Goal: Task Accomplishment & Management: Manage account settings

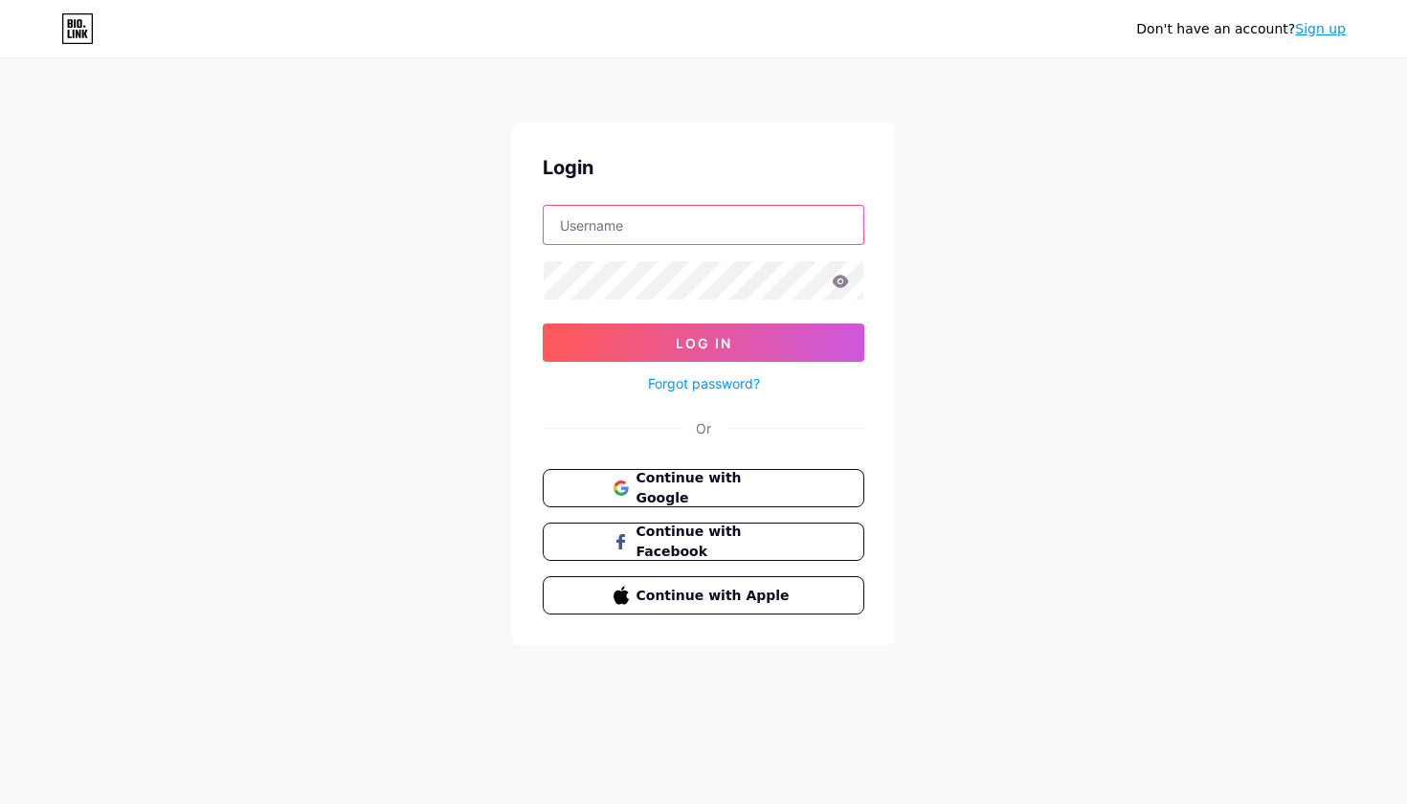
type input "rootsandreflections"
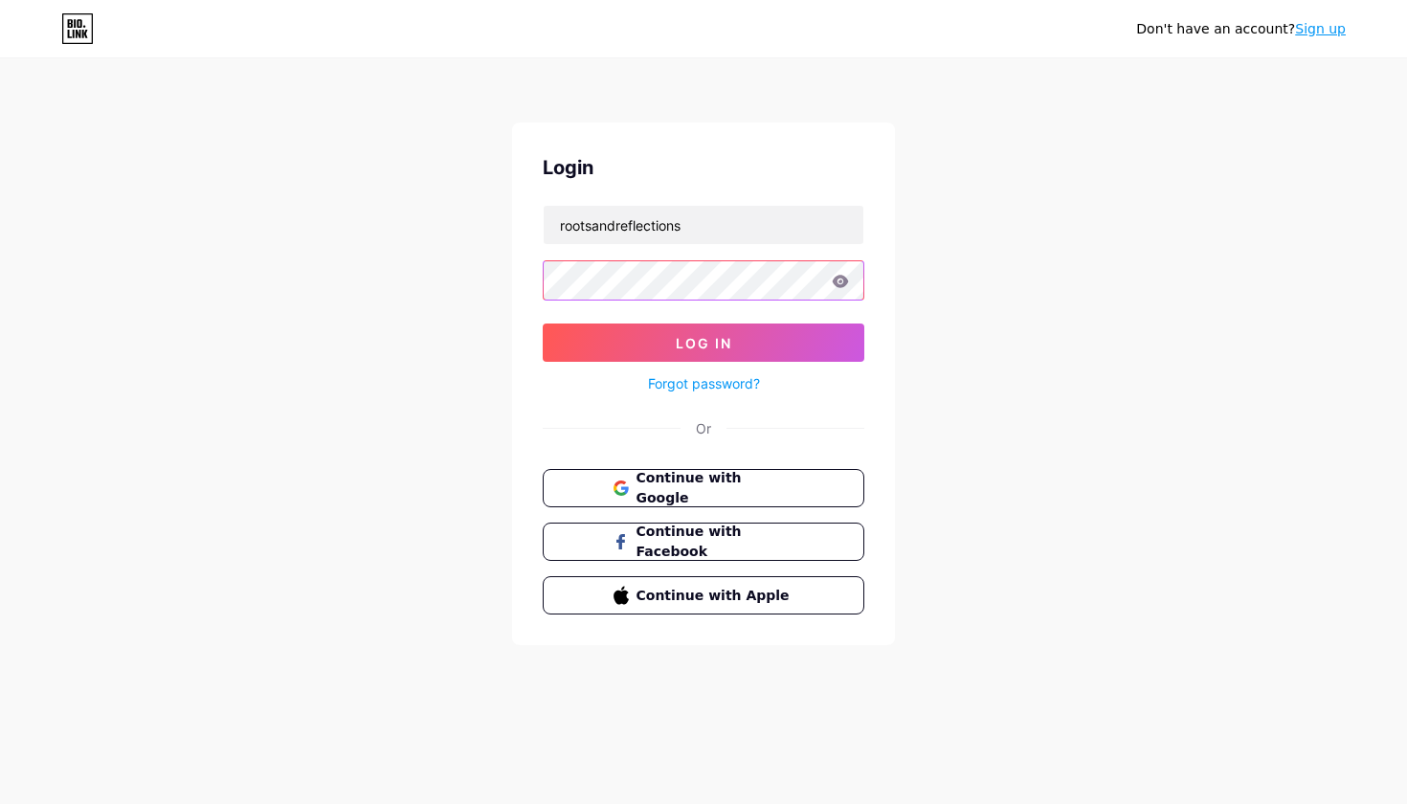
click at [704, 343] on button "Log In" at bounding box center [704, 343] width 322 height 38
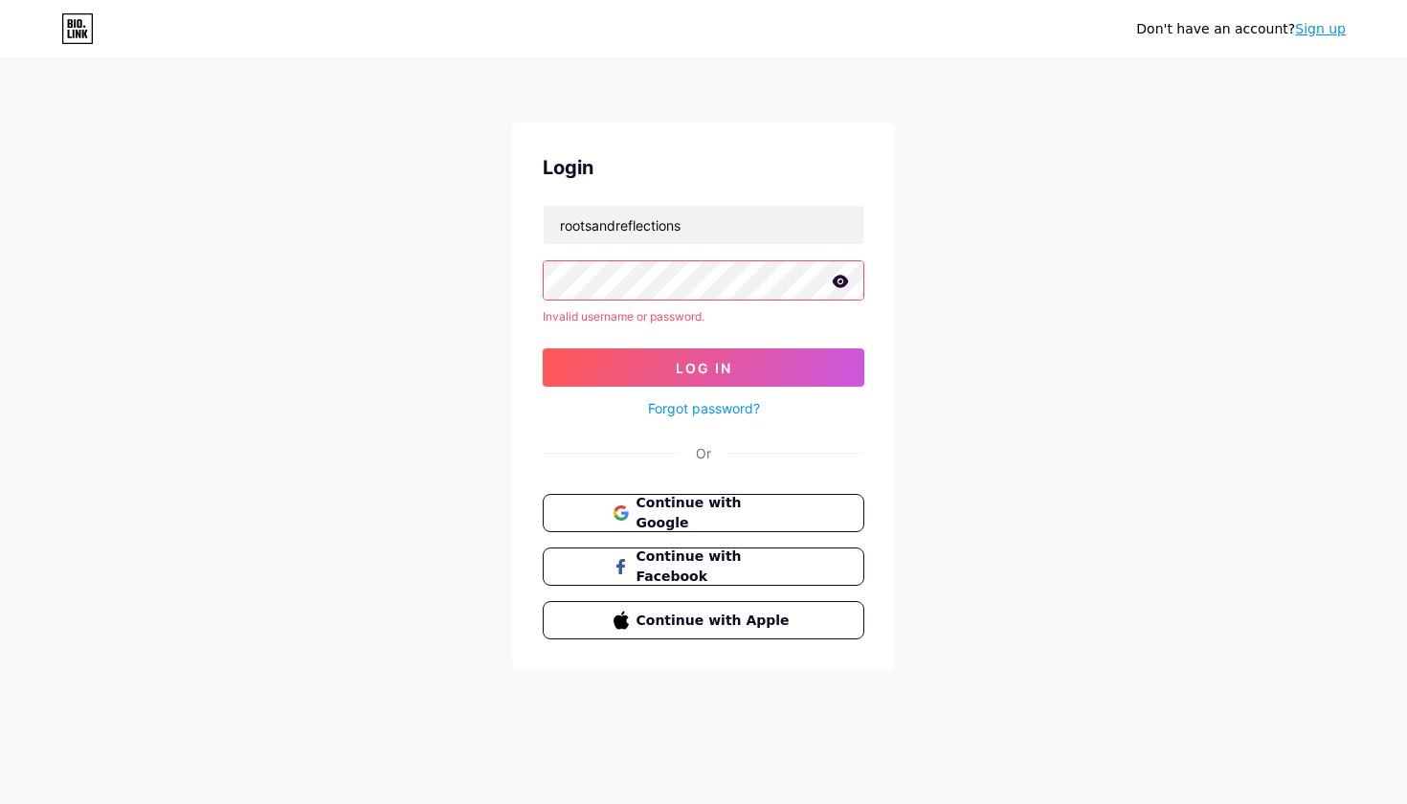
click at [840, 287] on icon at bounding box center [841, 281] width 16 height 12
click at [706, 406] on link "Forgot password?" at bounding box center [704, 408] width 112 height 20
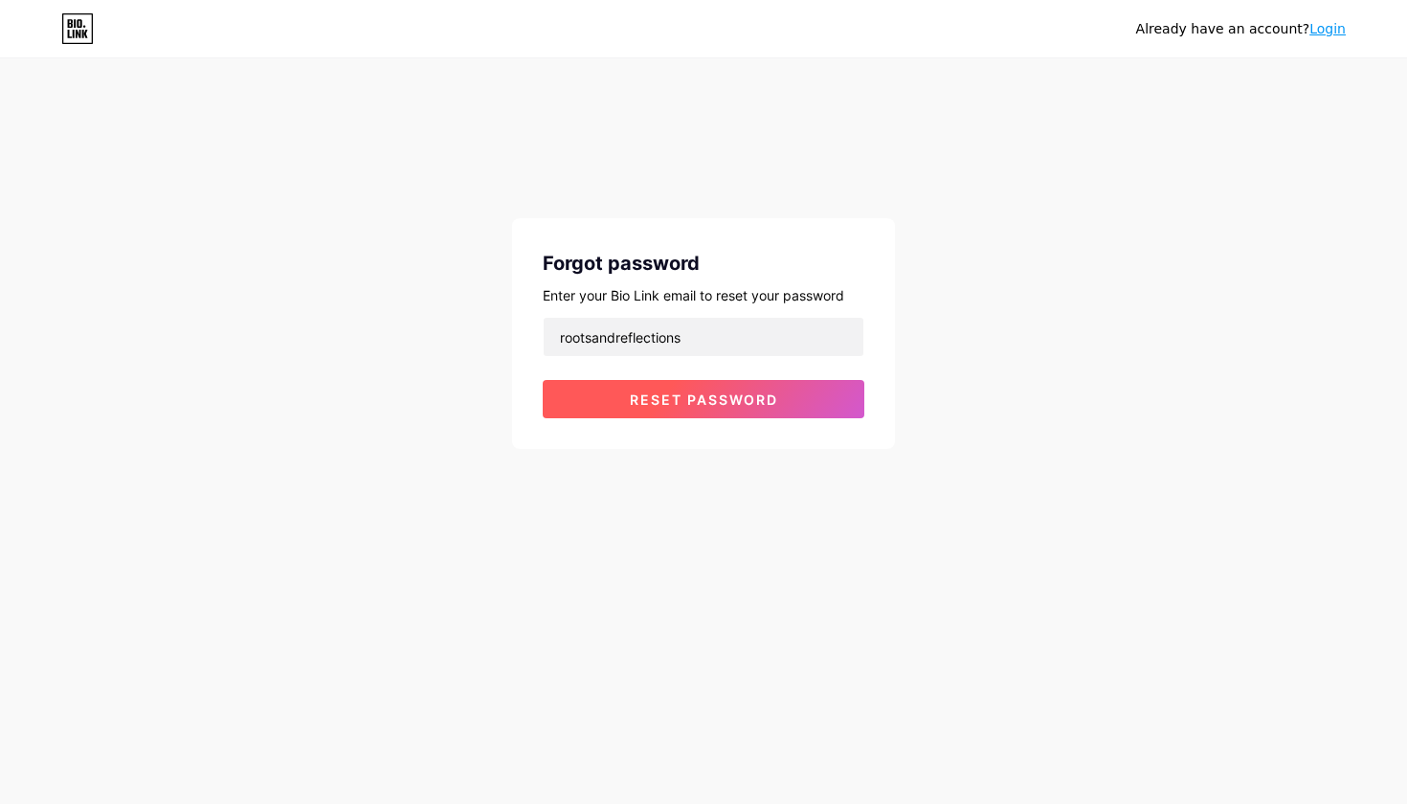
click at [706, 398] on span "Reset password" at bounding box center [704, 399] width 148 height 16
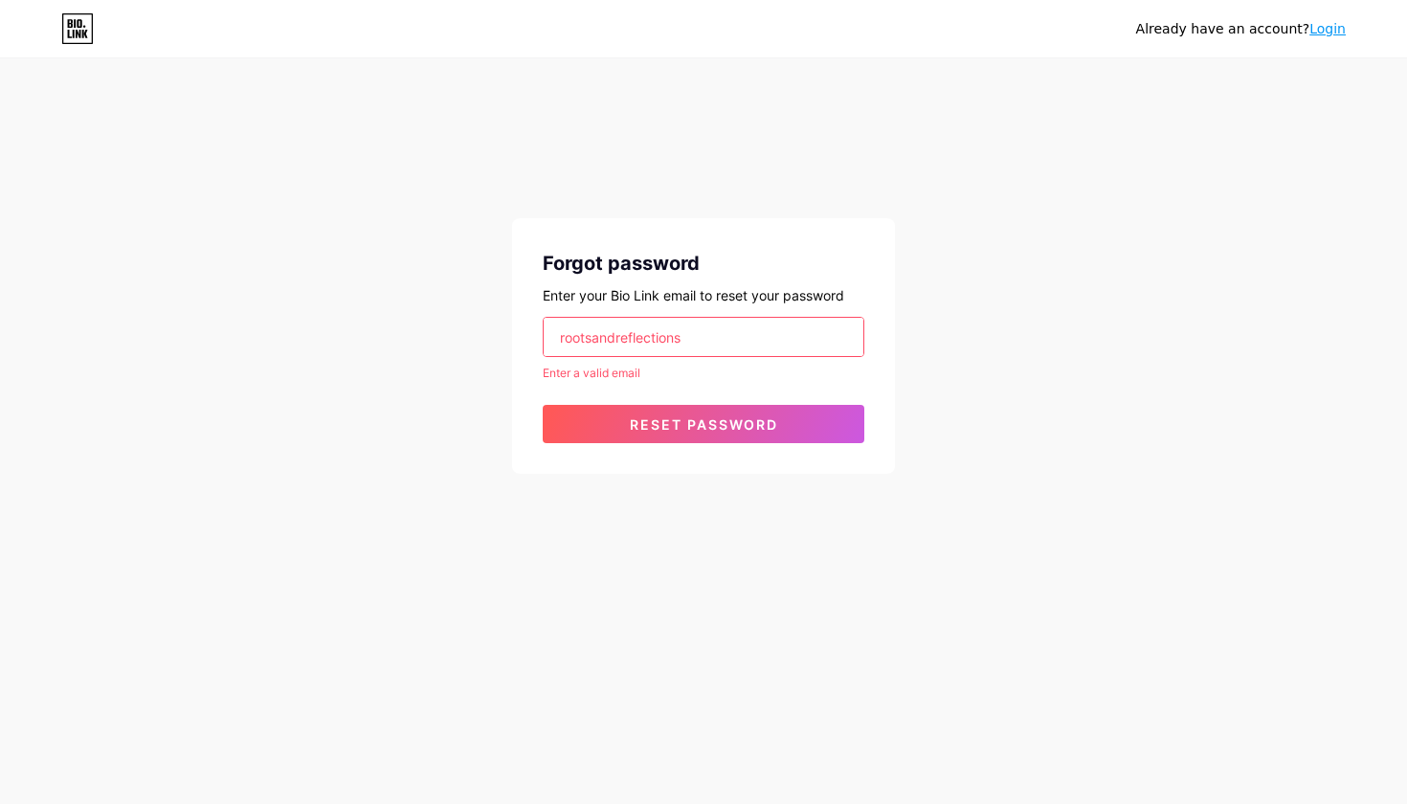
click at [697, 345] on input "rootsandreflections" at bounding box center [704, 337] width 320 height 38
type input "rootsandreflectionse"
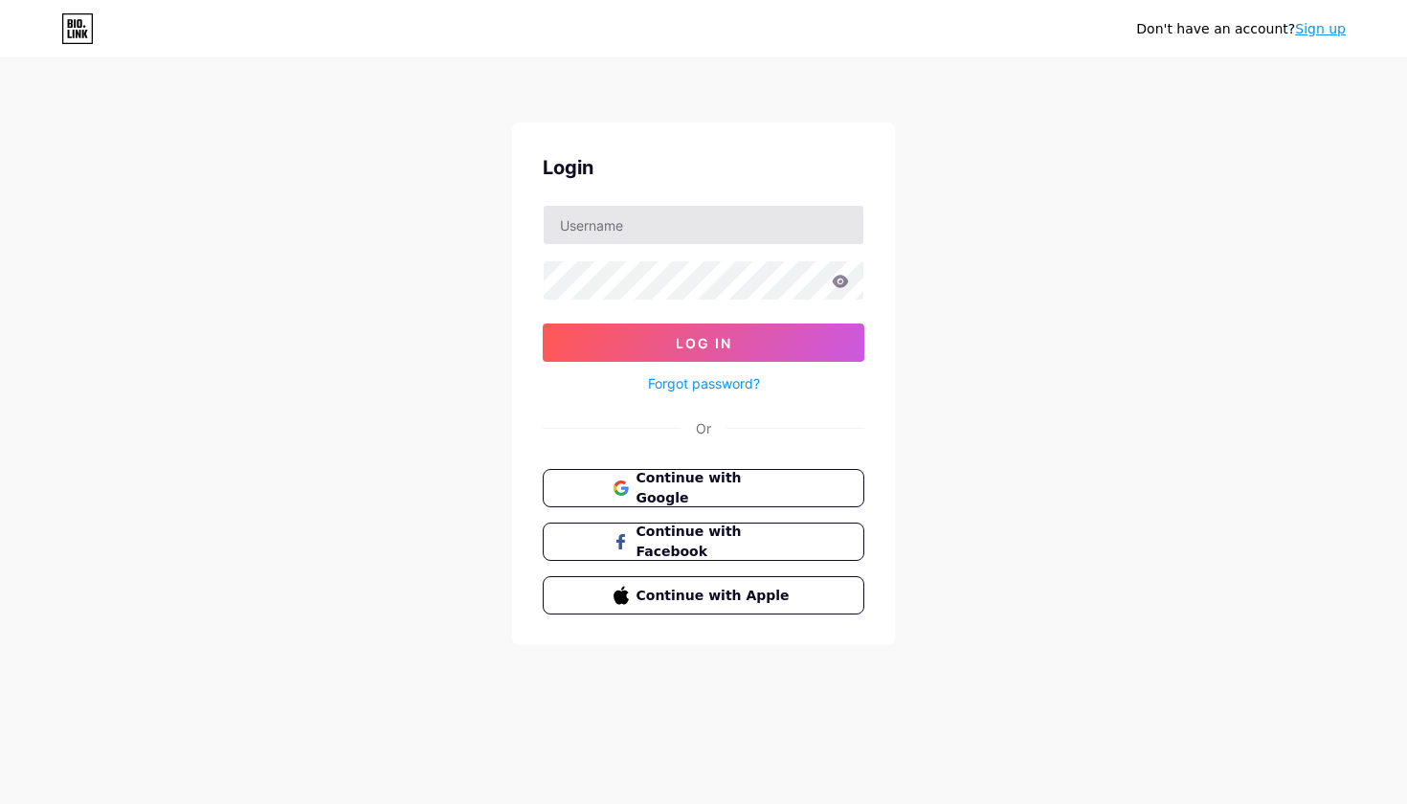
click at [749, 227] on input "text" at bounding box center [704, 225] width 320 height 38
type input "[EMAIL_ADDRESS][DOMAIN_NAME]"
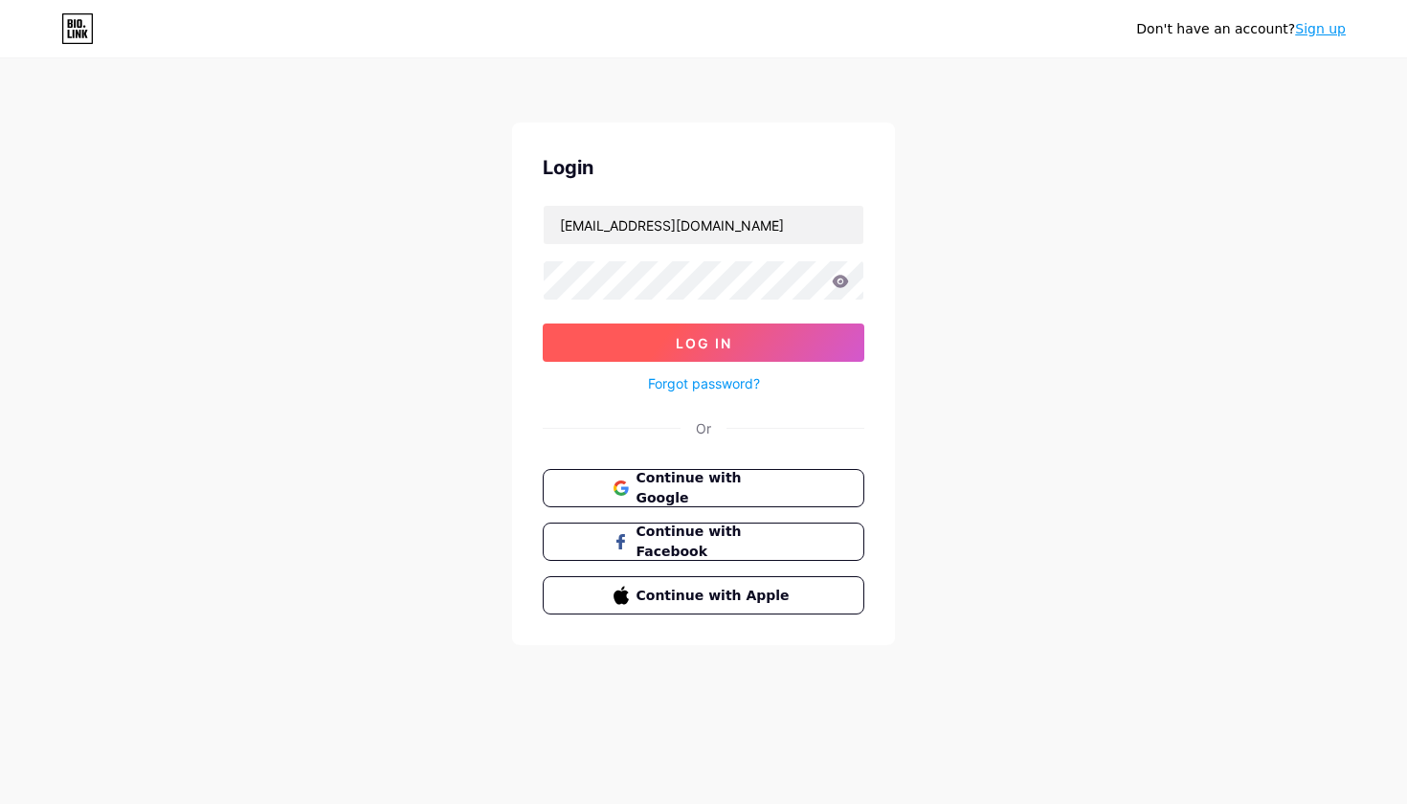
click at [741, 344] on button "Log In" at bounding box center [704, 343] width 322 height 38
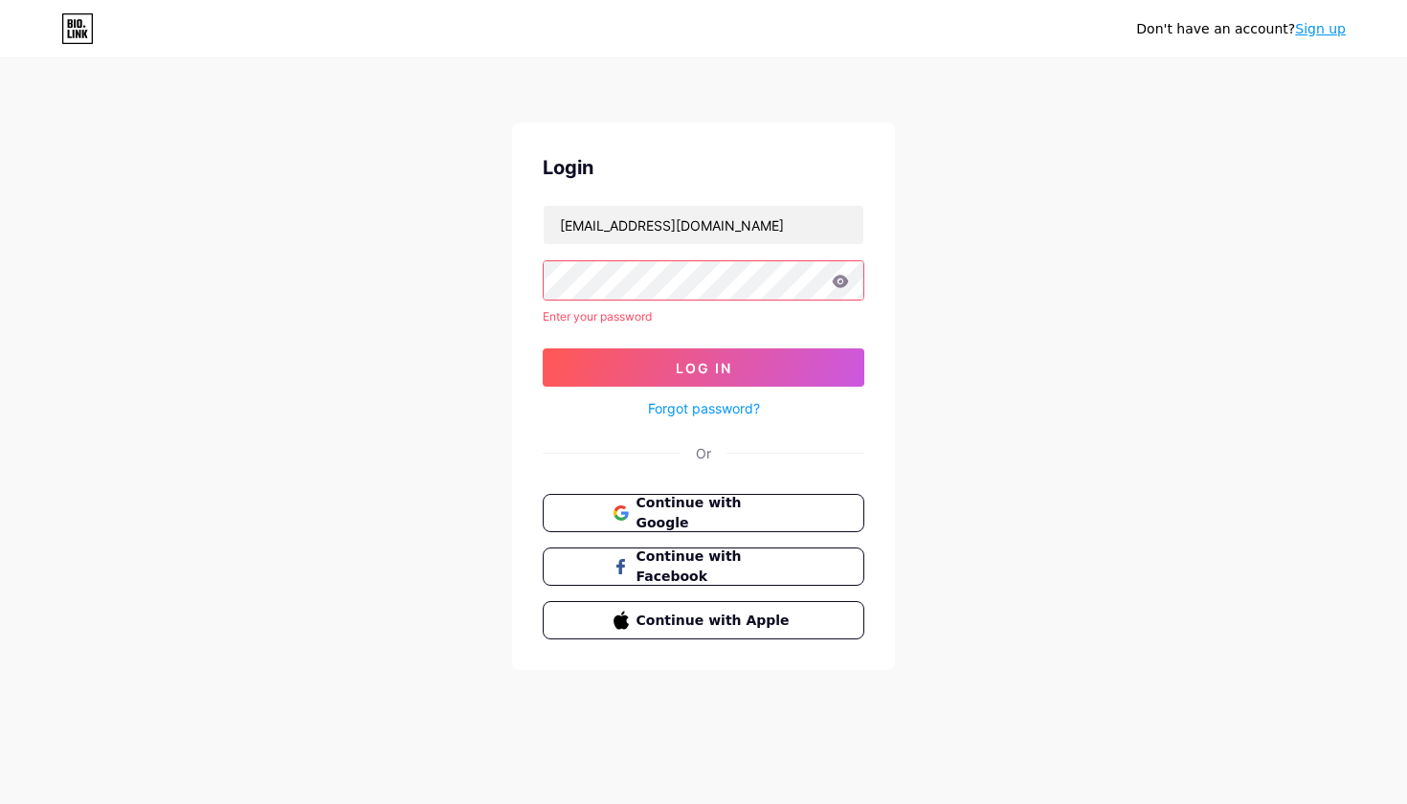
click at [676, 398] on link "Forgot password?" at bounding box center [704, 408] width 112 height 20
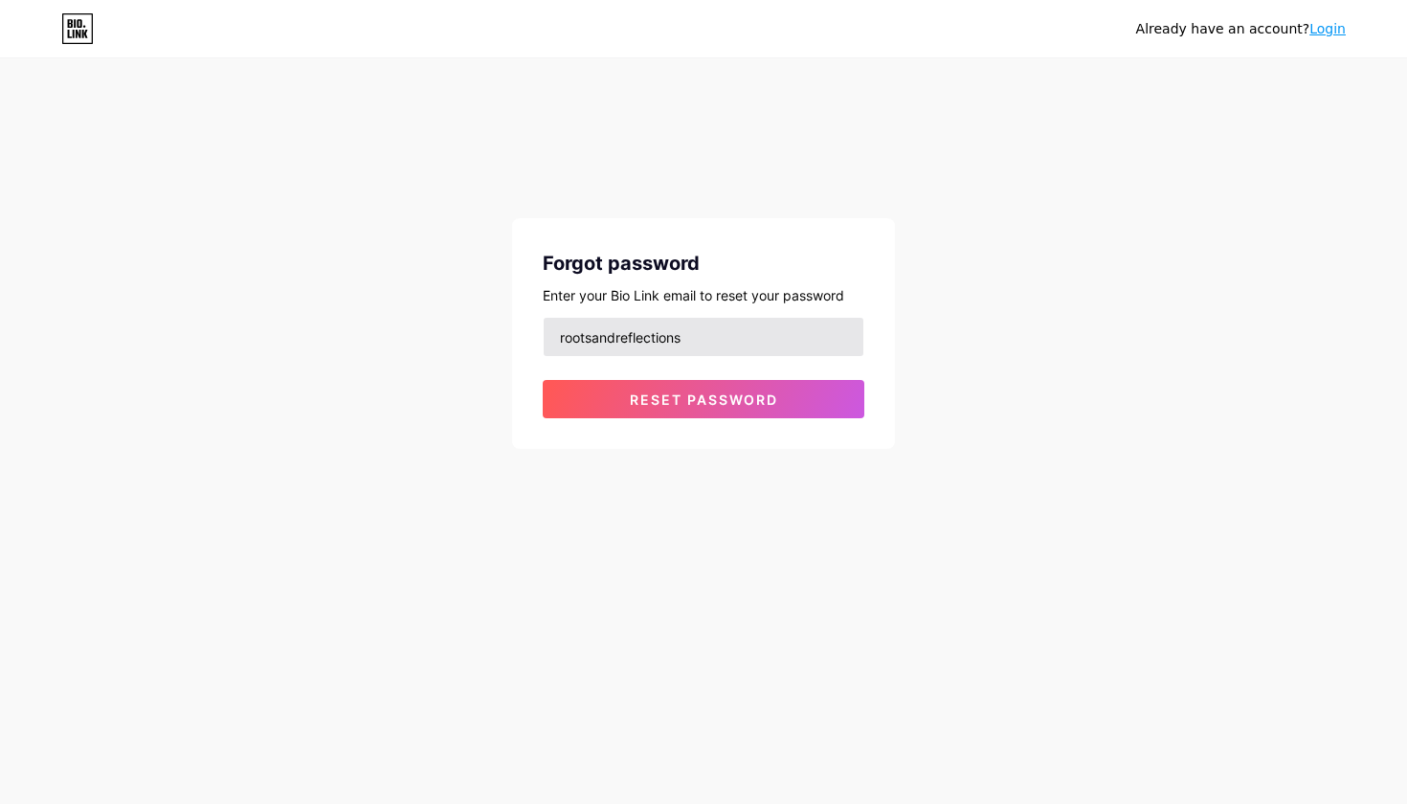
click at [738, 339] on input "rootsandreflections" at bounding box center [704, 337] width 320 height 38
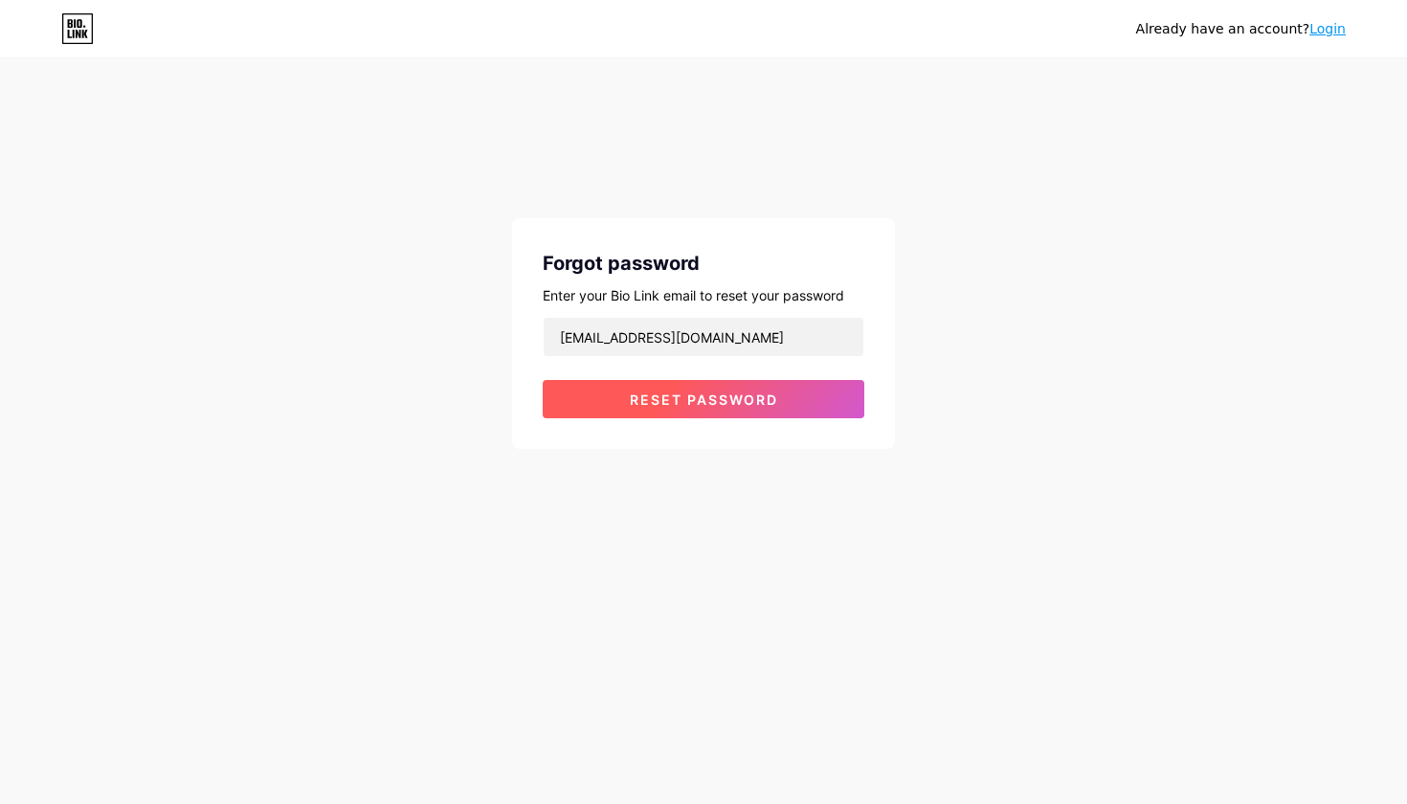
type input "[EMAIL_ADDRESS][DOMAIN_NAME]"
click at [682, 411] on button "Reset password" at bounding box center [704, 399] width 322 height 38
